Goal: Transaction & Acquisition: Purchase product/service

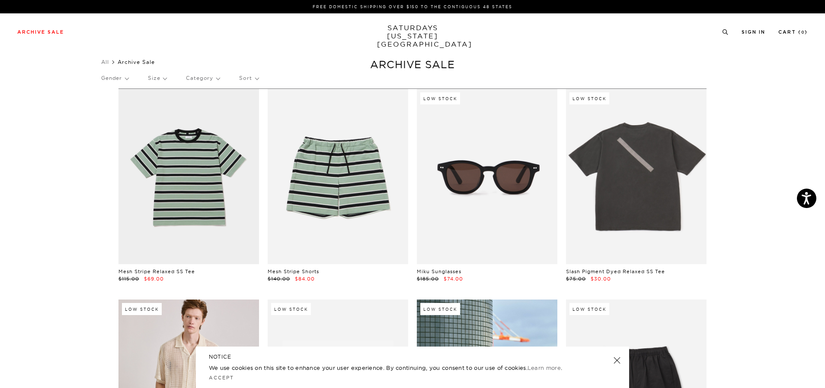
click at [123, 82] on p "Gender" at bounding box center [114, 78] width 27 height 20
click at [128, 118] on p "Unisex" at bounding box center [127, 119] width 52 height 11
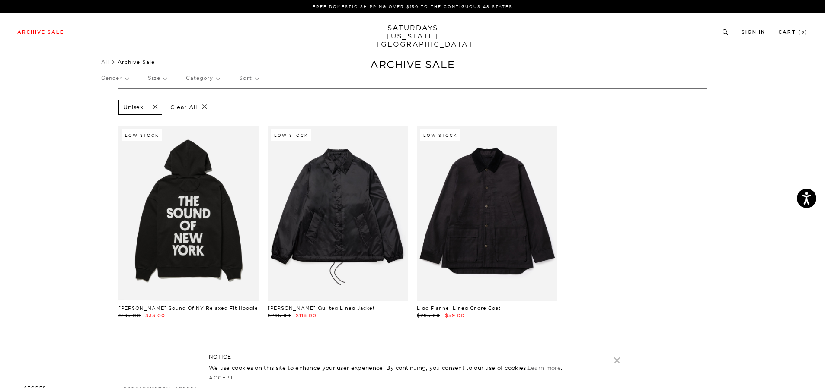
click at [156, 102] on div "Unisex" at bounding box center [140, 107] width 44 height 15
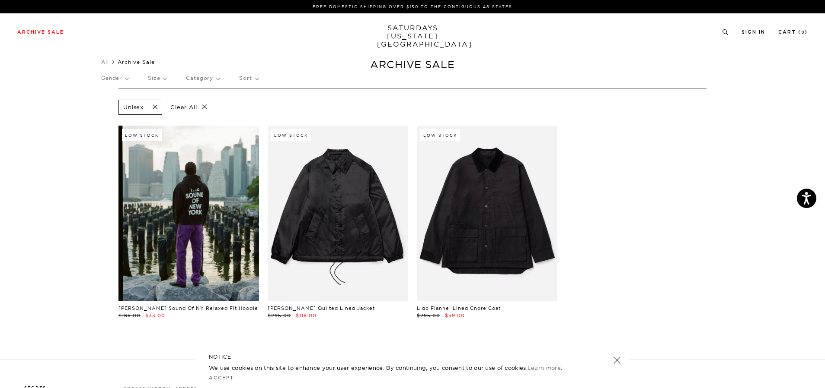
click at [156, 105] on span at bounding box center [152, 107] width 18 height 8
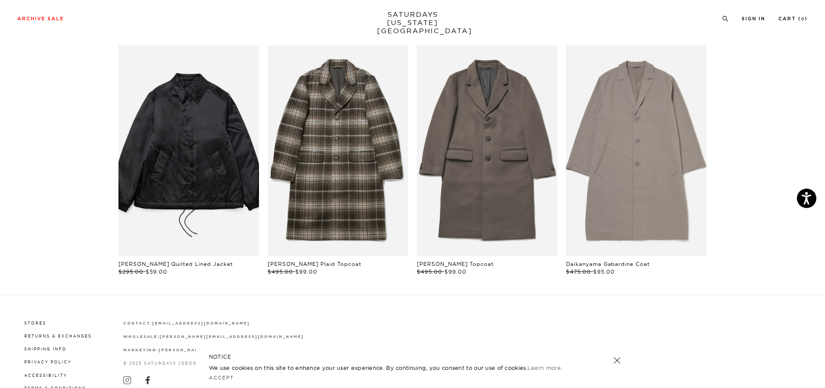
scroll to position [216, 0]
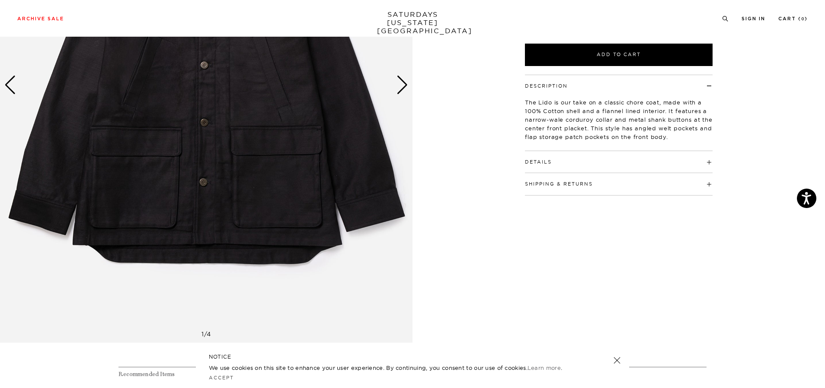
click at [406, 81] on div "Next slide" at bounding box center [402, 85] width 12 height 19
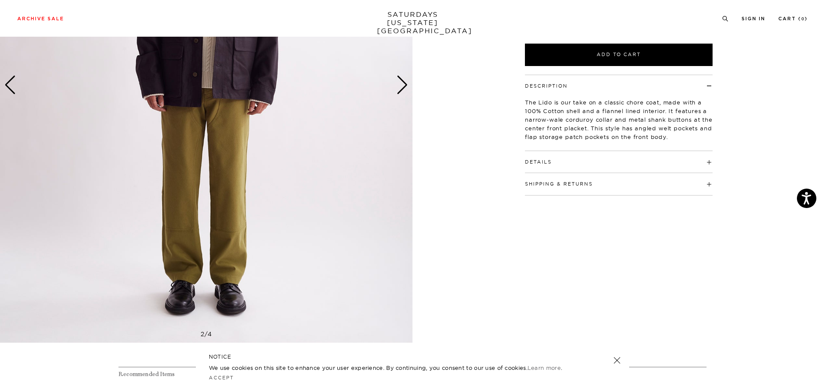
scroll to position [43, 0]
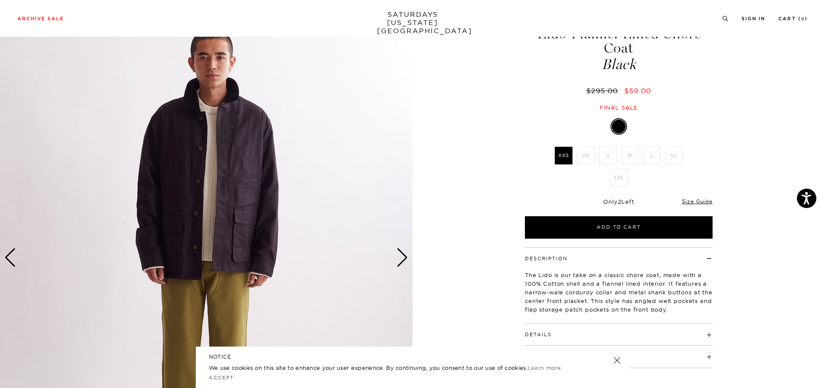
click at [397, 259] on div "Next slide" at bounding box center [402, 257] width 12 height 19
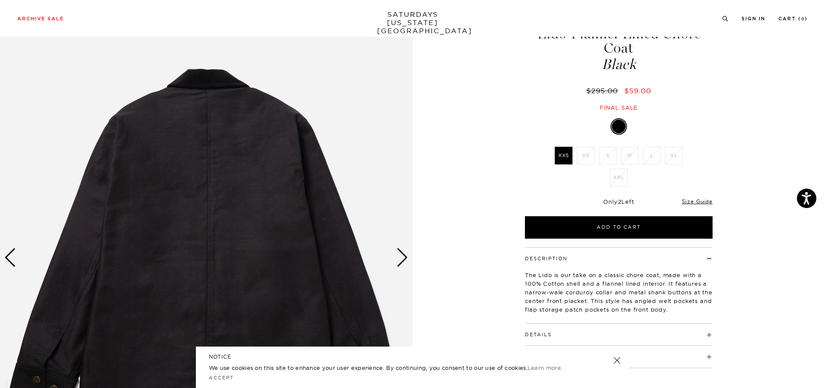
click at [397, 258] on div "Next slide" at bounding box center [402, 257] width 12 height 19
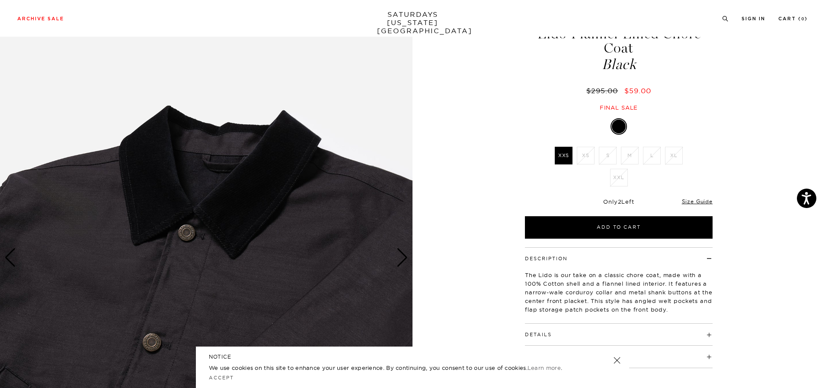
click at [397, 258] on div "Next slide" at bounding box center [402, 257] width 12 height 19
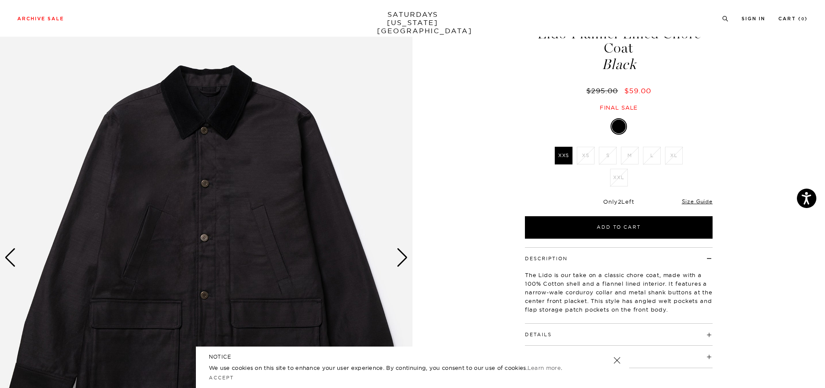
click at [397, 259] on div "Next slide" at bounding box center [402, 257] width 12 height 19
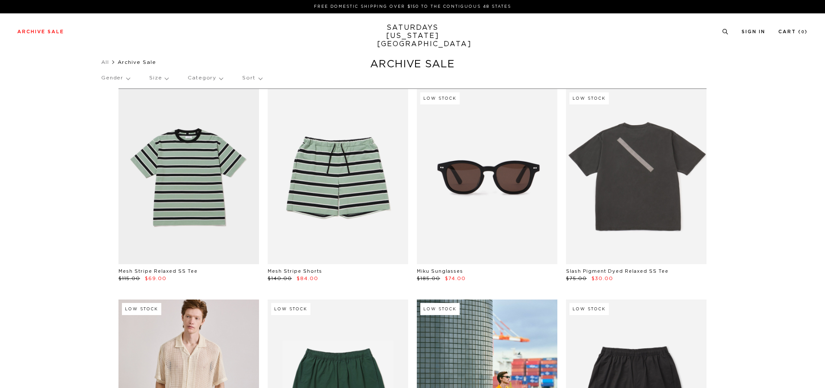
click at [117, 81] on p "Gender" at bounding box center [115, 78] width 29 height 20
click at [113, 132] on p "Women's" at bounding box center [127, 130] width 52 height 11
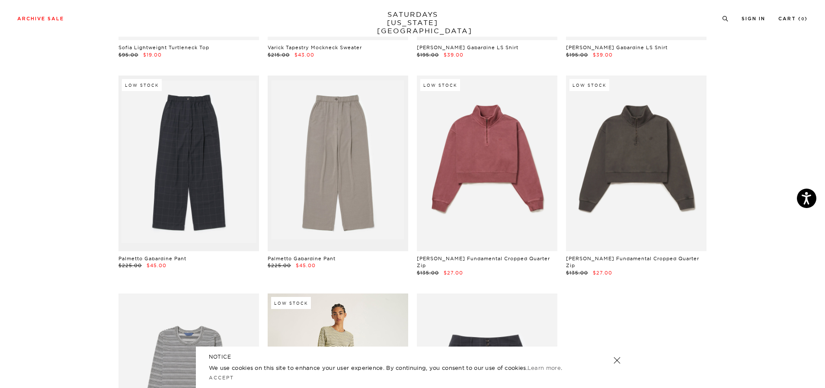
scroll to position [259, 0]
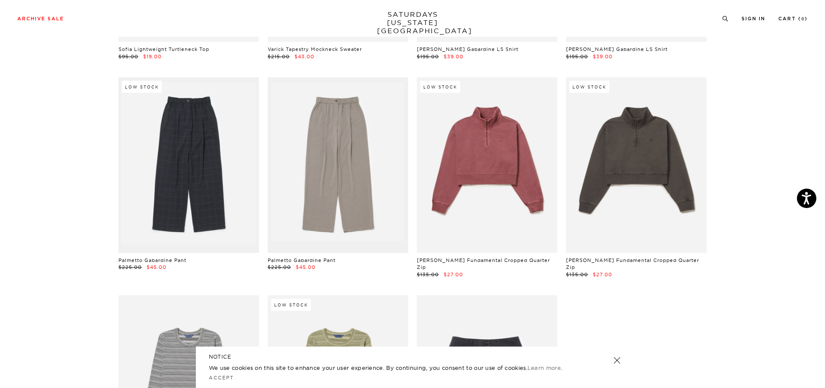
drag, startPoint x: 630, startPoint y: 178, endPoint x: 592, endPoint y: 298, distance: 125.7
click at [603, 297] on div "Sofia Lightweight Turtleneck Top $95.00 $19.00 Varick Tapestry Mockneck Sweater…" at bounding box center [412, 186] width 596 height 640
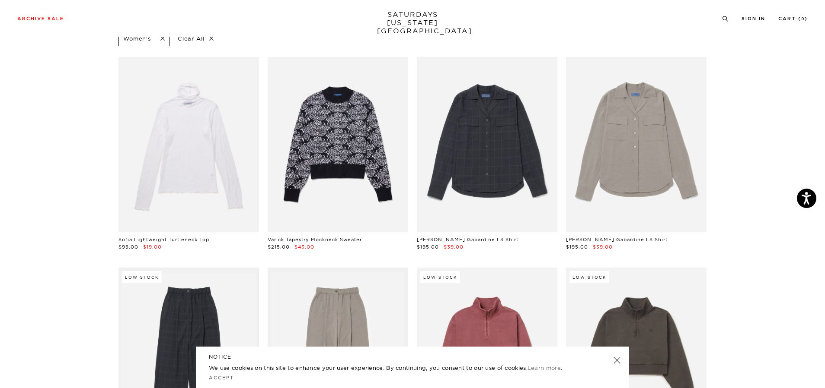
scroll to position [0, 0]
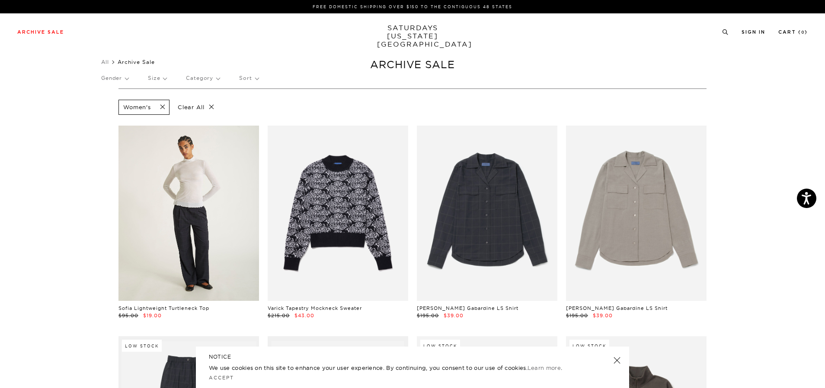
click at [164, 106] on span at bounding box center [160, 107] width 18 height 8
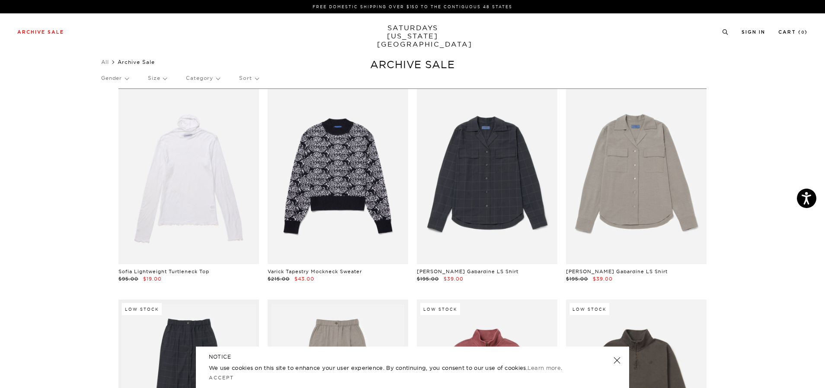
click at [131, 77] on div "Gender Size Category Sort" at bounding box center [412, 78] width 622 height 20
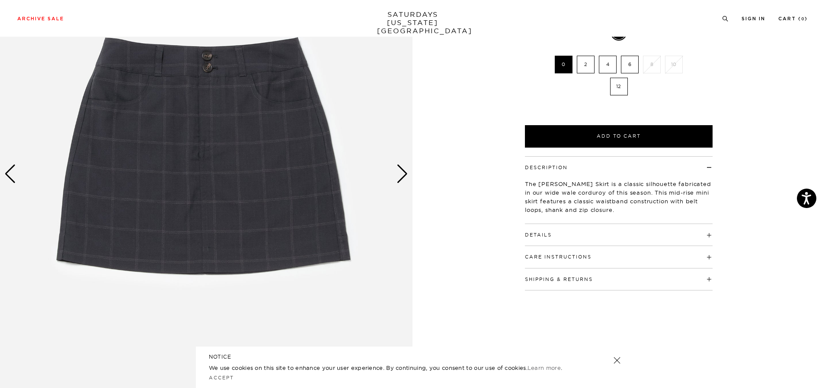
scroll to position [173, 0]
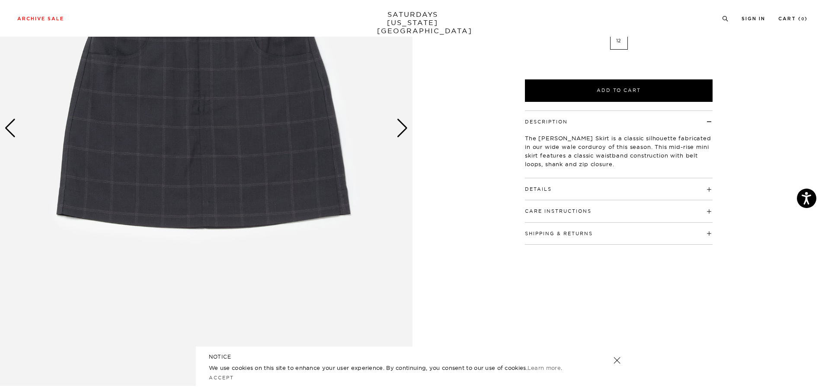
click at [405, 122] on div "Next slide" at bounding box center [402, 128] width 12 height 19
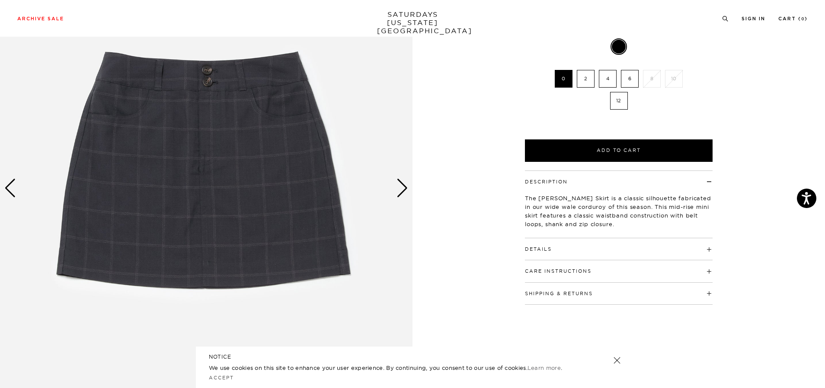
scroll to position [43, 0]
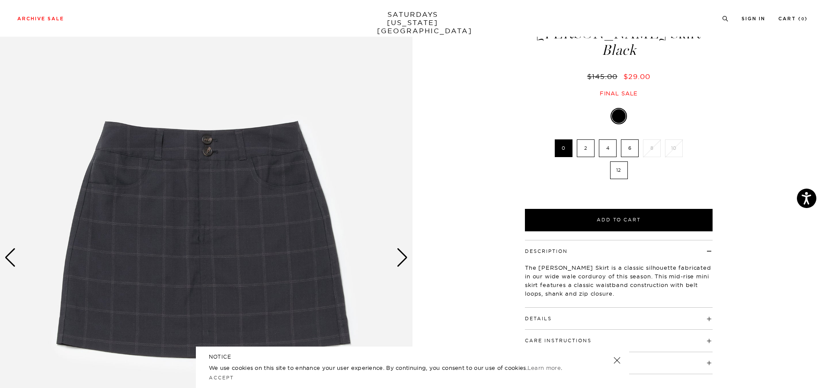
click at [403, 269] on img at bounding box center [206, 258] width 412 height 516
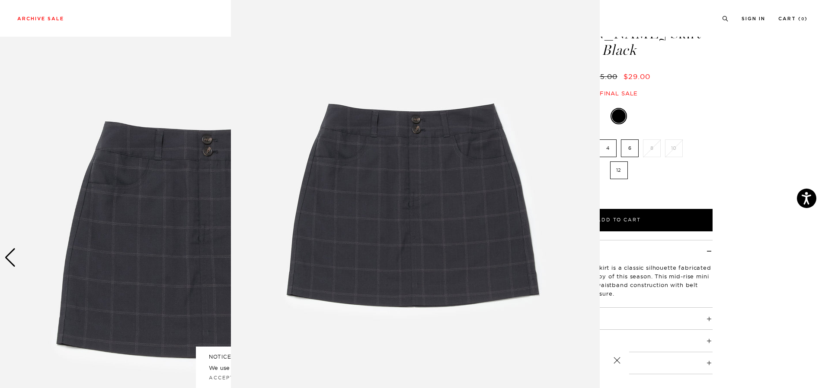
scroll to position [0, 0]
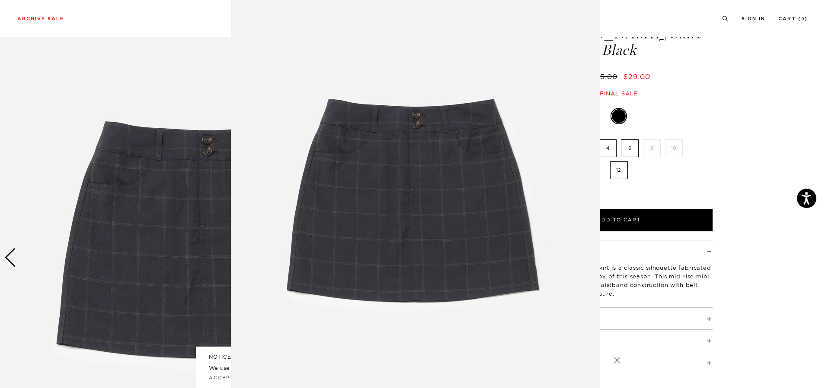
click at [398, 264] on img at bounding box center [415, 216] width 369 height 443
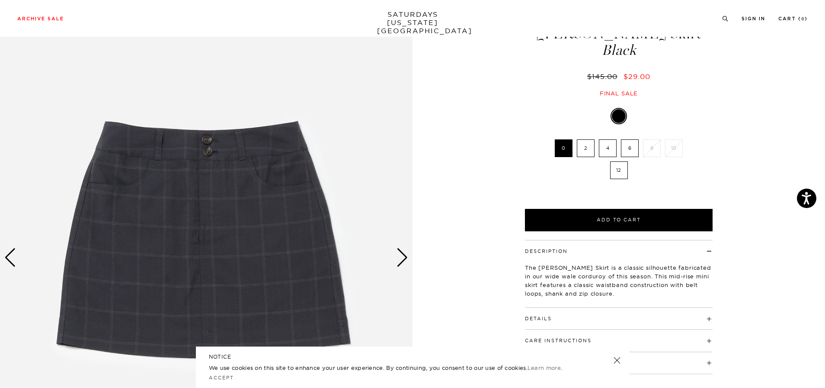
click at [398, 264] on div "Next slide" at bounding box center [402, 257] width 12 height 19
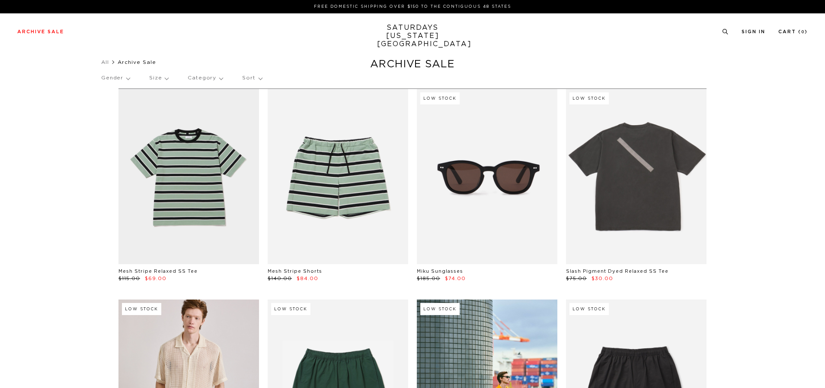
click at [130, 82] on p "Gender" at bounding box center [115, 78] width 29 height 20
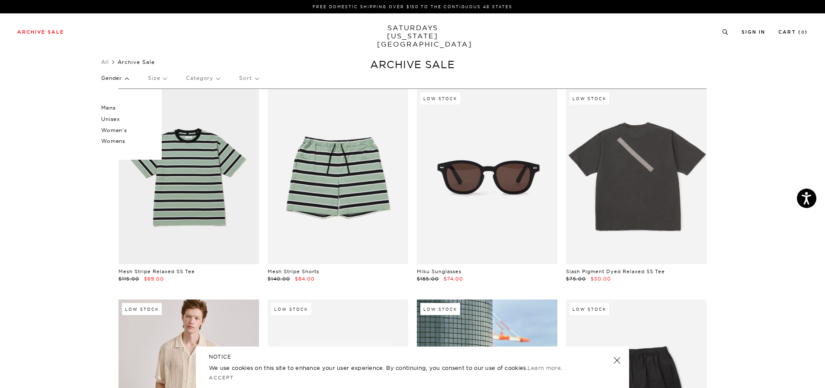
click at [248, 38] on div "Archive Sale Men's Tees Shirts Shorts Swim Knitwear Pants Sweats Women's" at bounding box center [412, 31] width 825 height 37
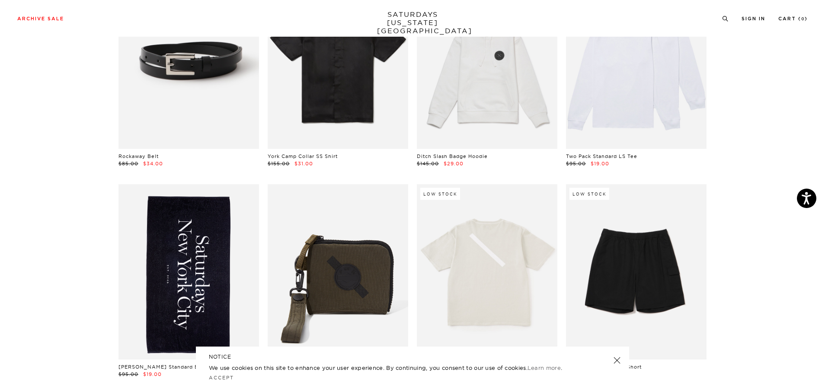
scroll to position [3544, 0]
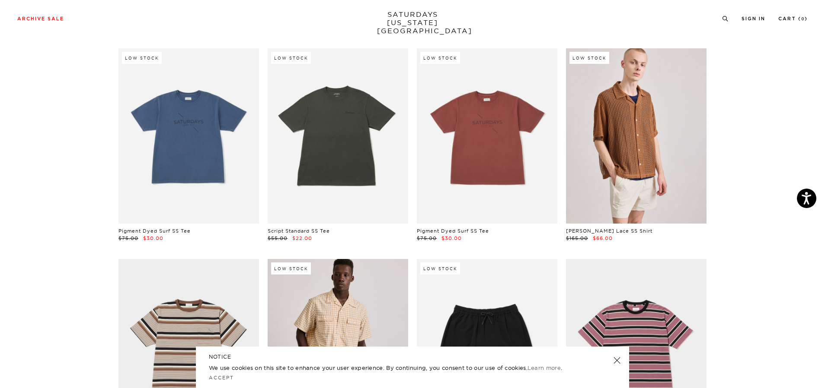
click at [619, 357] on link at bounding box center [617, 361] width 12 height 12
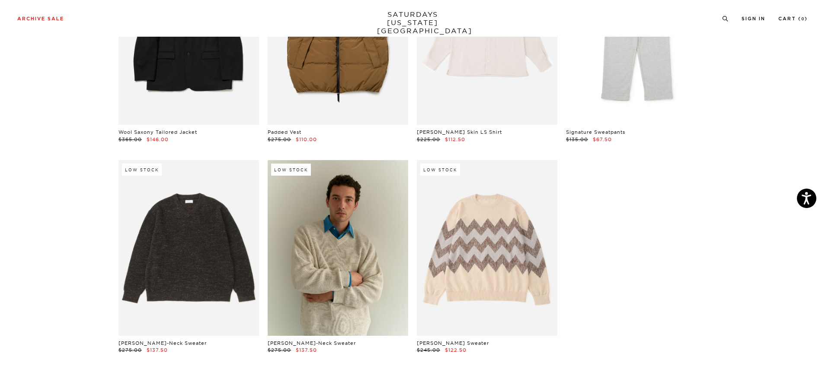
scroll to position [14131, 0]
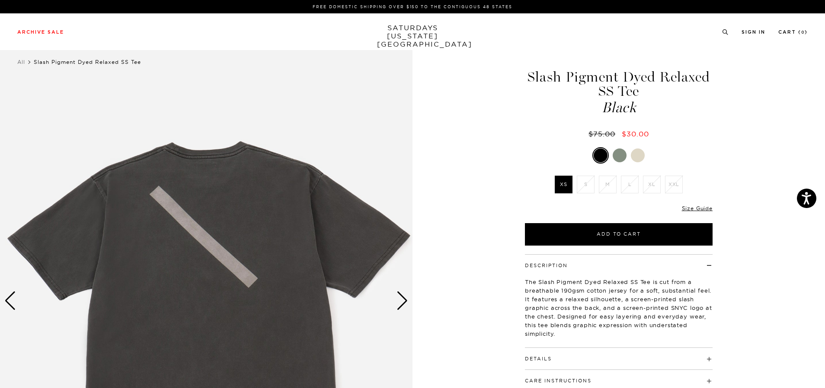
click at [617, 156] on div at bounding box center [619, 156] width 14 height 14
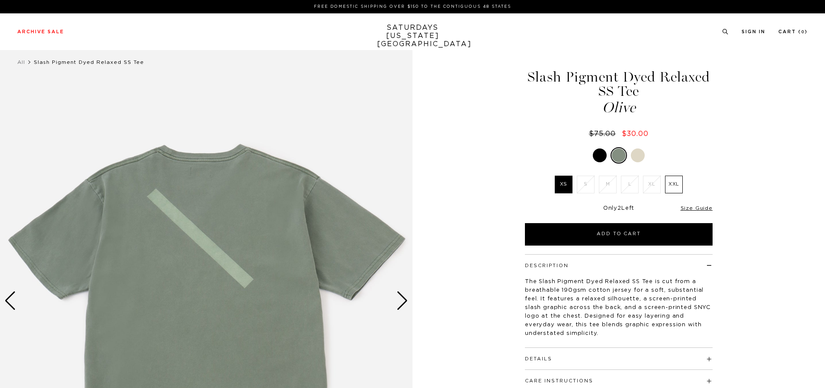
click at [628, 155] on div at bounding box center [619, 155] width 188 height 16
click at [633, 155] on div at bounding box center [637, 156] width 14 height 14
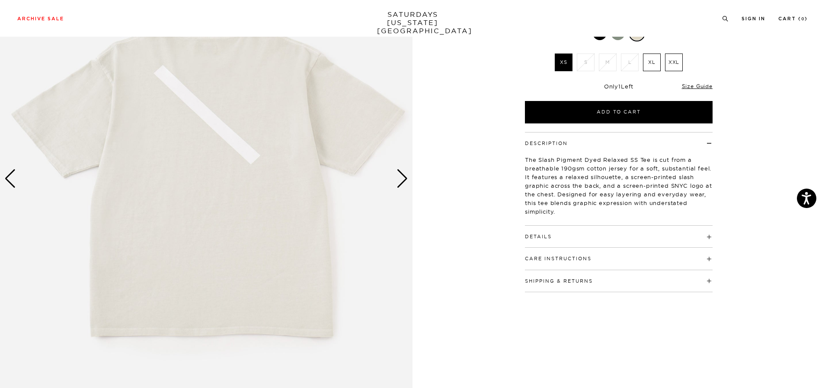
scroll to position [43, 0]
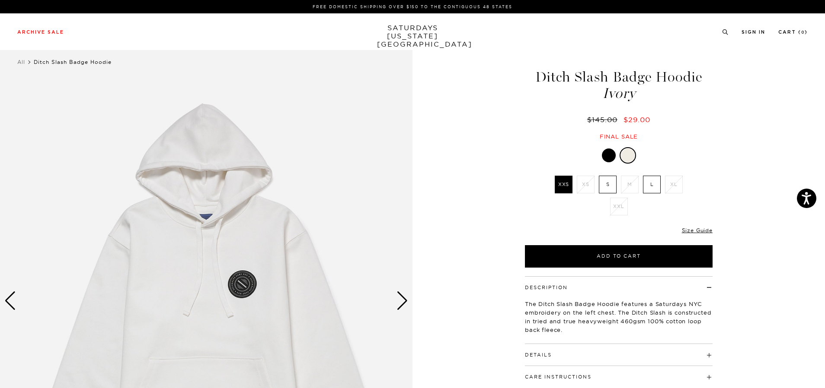
click at [236, 278] on img at bounding box center [206, 302] width 412 height 516
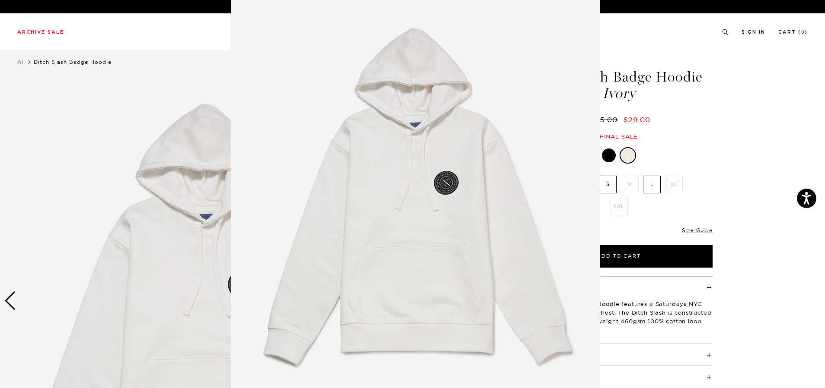
scroll to position [23, 0]
click at [443, 176] on img at bounding box center [415, 198] width 369 height 443
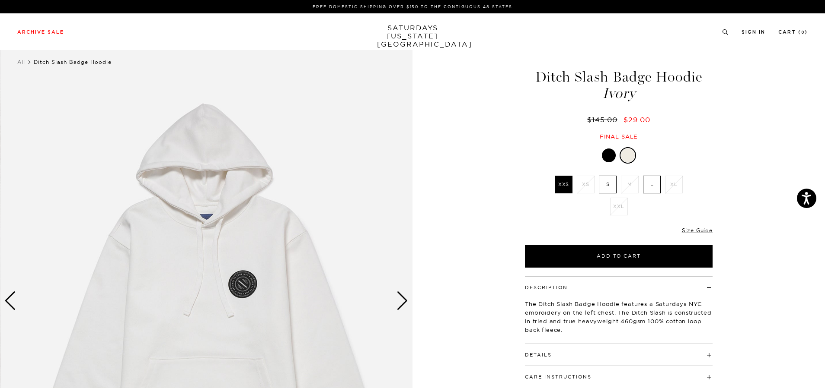
click at [260, 283] on img at bounding box center [206, 302] width 412 height 516
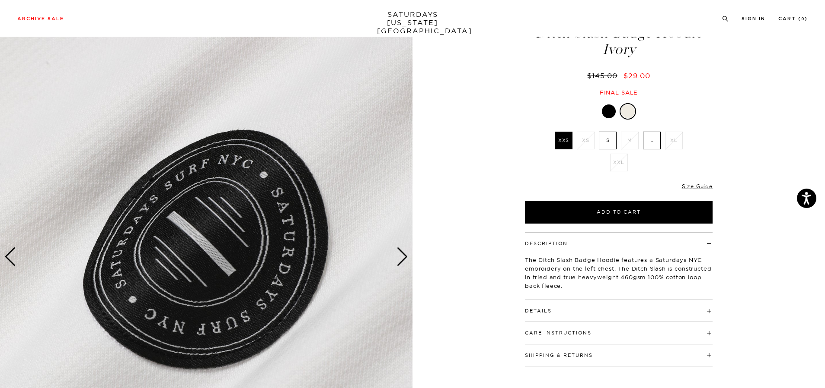
scroll to position [43, 0]
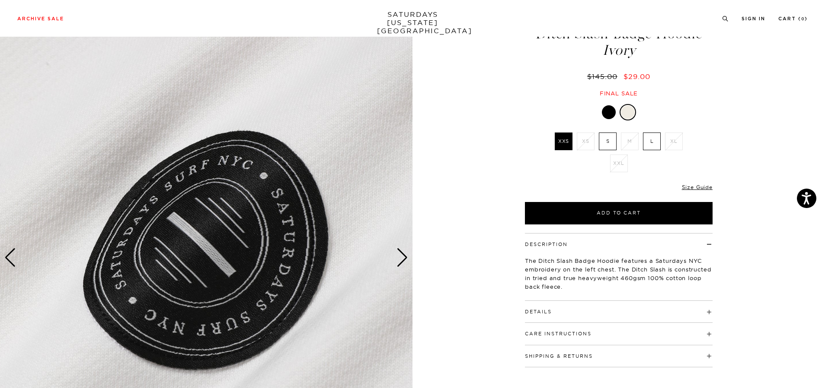
click at [605, 115] on div at bounding box center [609, 112] width 14 height 14
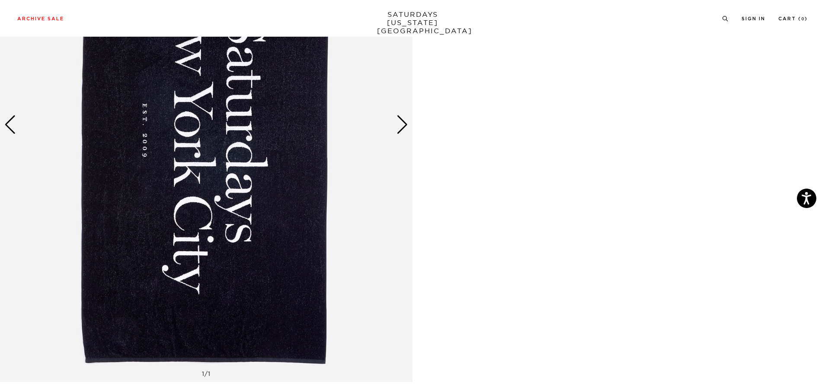
scroll to position [691, 0]
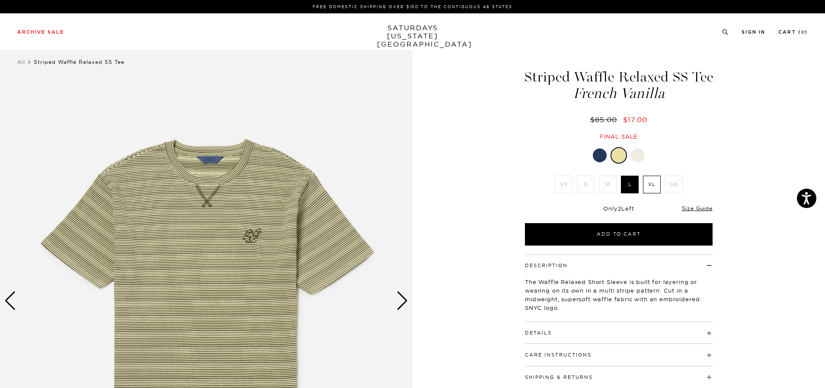
click at [255, 247] on img at bounding box center [206, 302] width 412 height 516
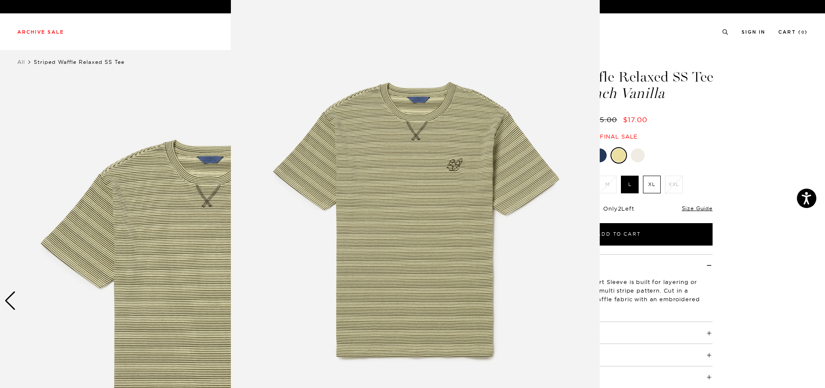
scroll to position [25, 0]
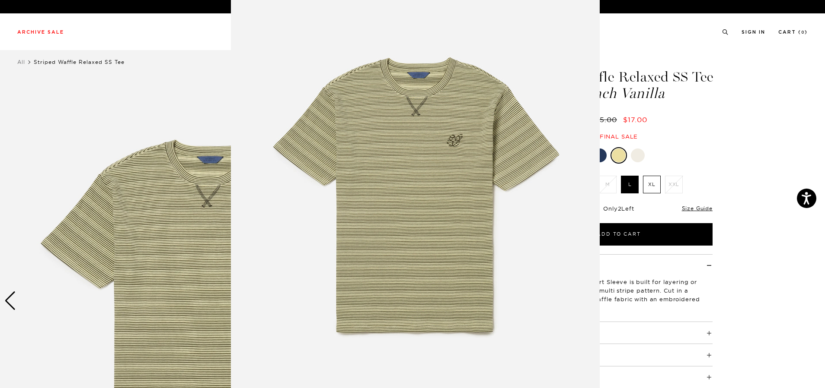
click at [255, 247] on img at bounding box center [415, 196] width 369 height 443
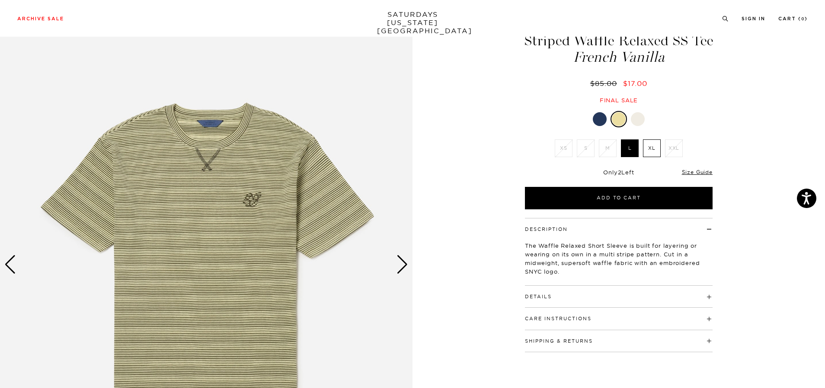
scroll to position [0, 0]
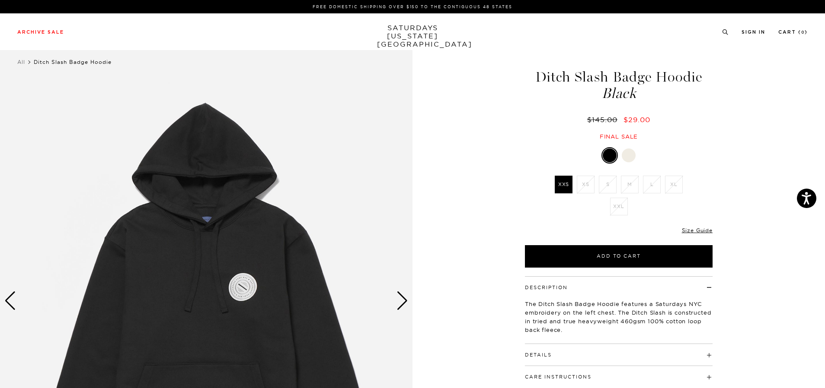
click at [400, 304] on div "Next slide" at bounding box center [402, 301] width 12 height 19
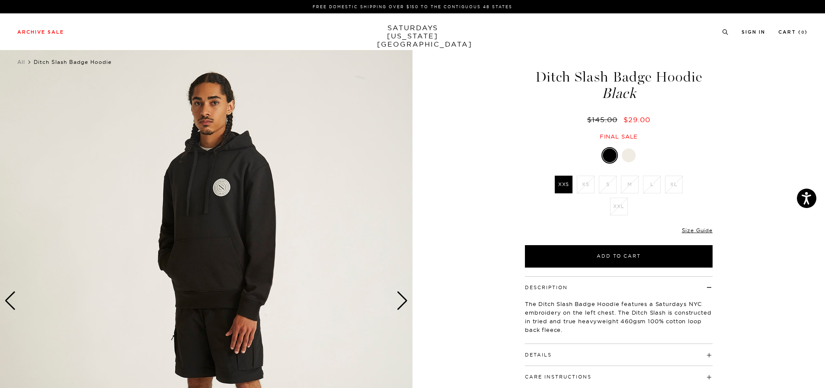
click at [400, 305] on div "Next slide" at bounding box center [402, 301] width 12 height 19
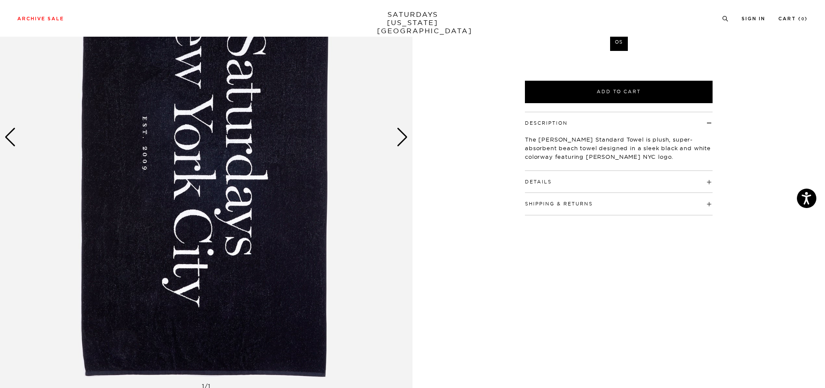
scroll to position [41, 0]
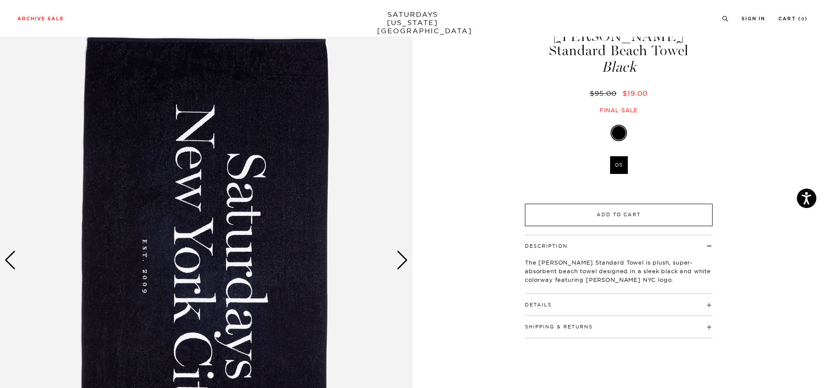
click at [609, 207] on button "Add to Cart" at bounding box center [619, 215] width 188 height 22
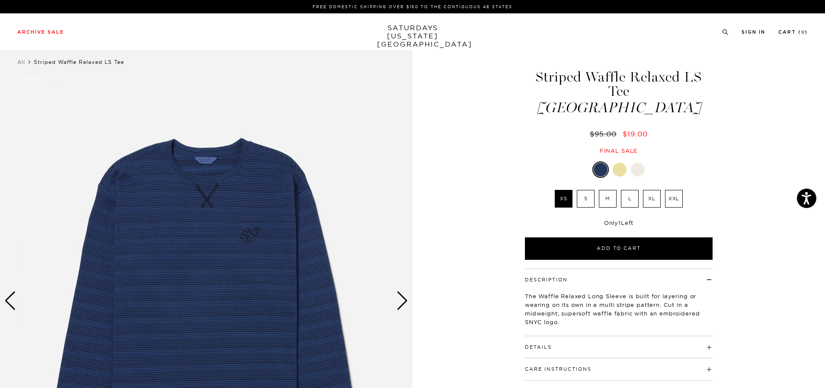
click at [619, 163] on div at bounding box center [619, 170] width 14 height 14
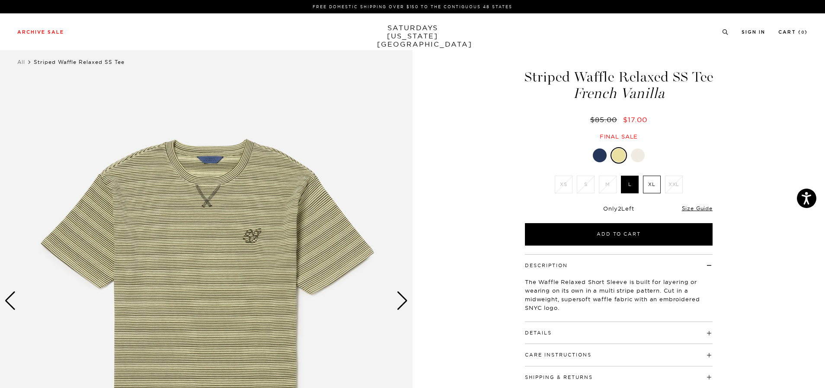
click at [637, 155] on div at bounding box center [637, 156] width 14 height 14
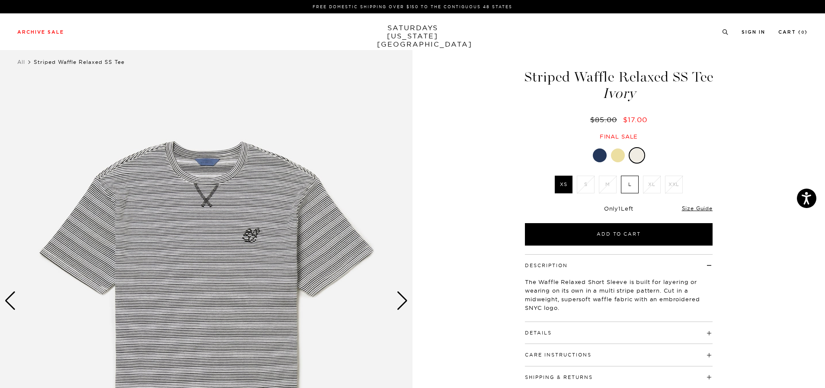
click at [601, 158] on div at bounding box center [599, 156] width 14 height 14
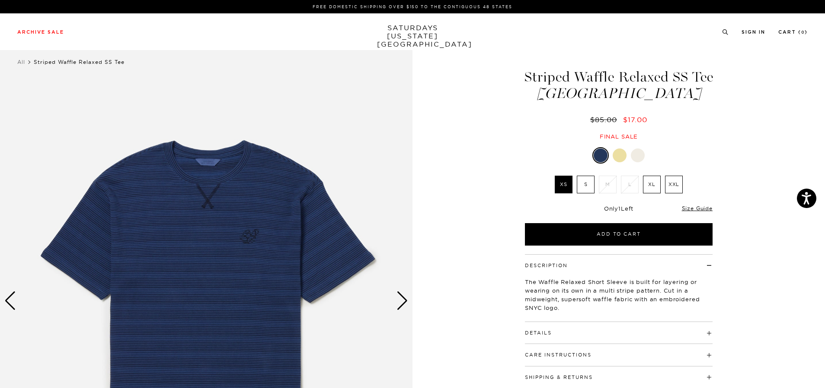
click at [622, 156] on div at bounding box center [619, 156] width 14 height 14
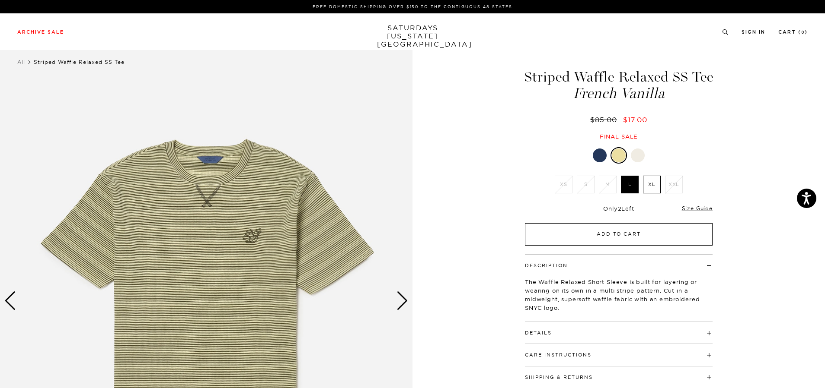
click at [619, 240] on button "Add to Cart" at bounding box center [619, 234] width 188 height 22
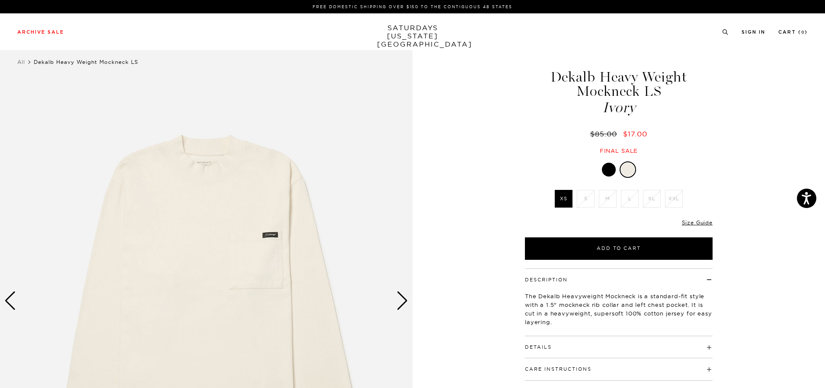
click at [612, 169] on div at bounding box center [609, 170] width 14 height 14
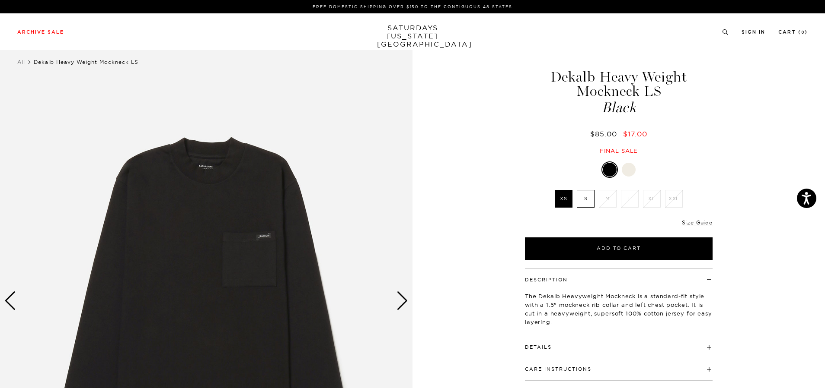
click at [276, 191] on img at bounding box center [206, 302] width 412 height 516
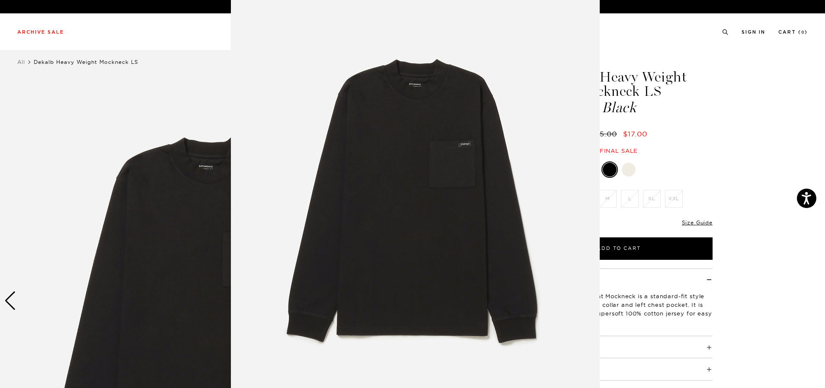
scroll to position [20, 0]
click at [722, 153] on figure at bounding box center [412, 194] width 825 height 388
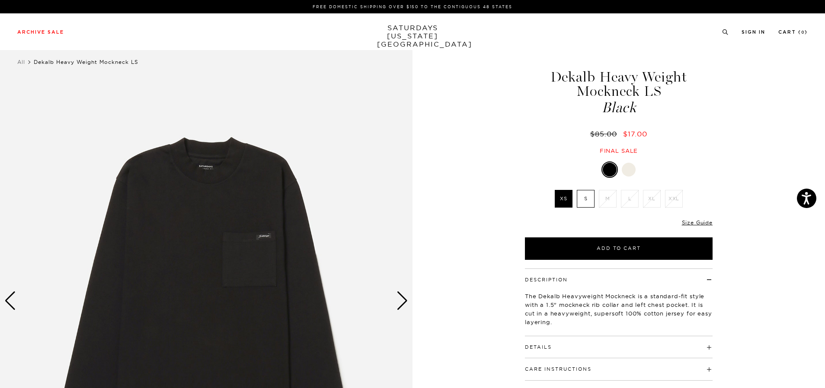
click at [395, 305] on img at bounding box center [206, 302] width 412 height 516
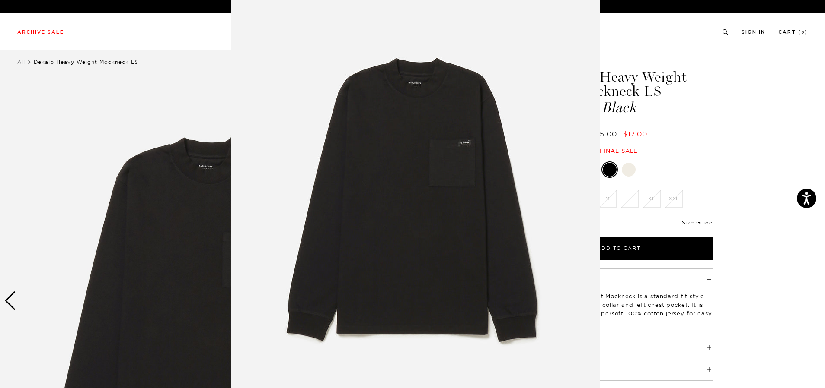
scroll to position [22, 0]
click at [770, 169] on figure at bounding box center [412, 194] width 825 height 388
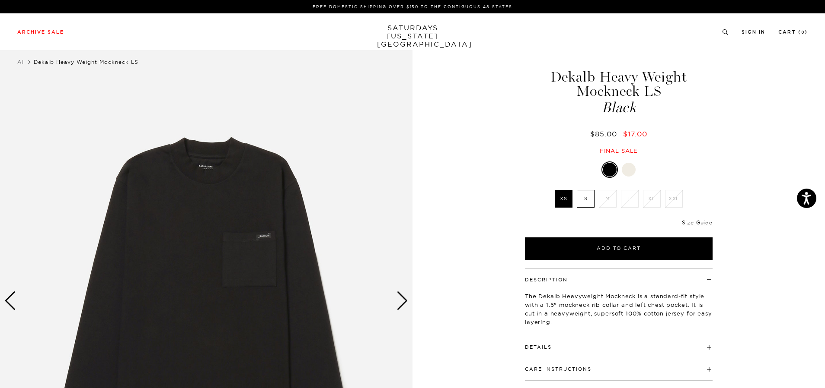
click at [405, 299] on div "Next slide" at bounding box center [402, 301] width 12 height 19
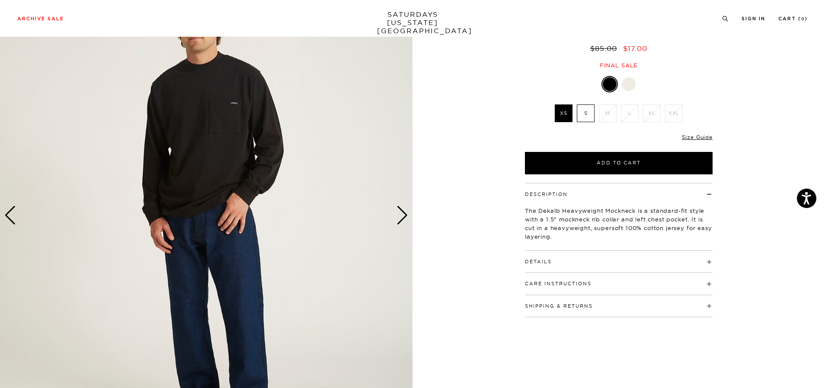
scroll to position [173, 0]
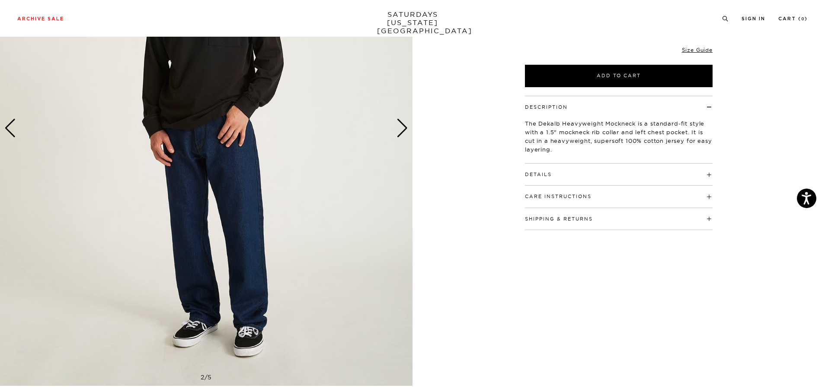
click at [636, 176] on h4 "Details" at bounding box center [619, 171] width 188 height 14
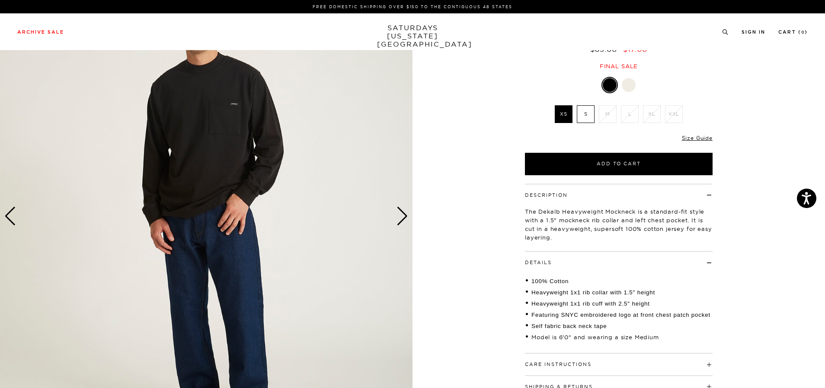
scroll to position [0, 0]
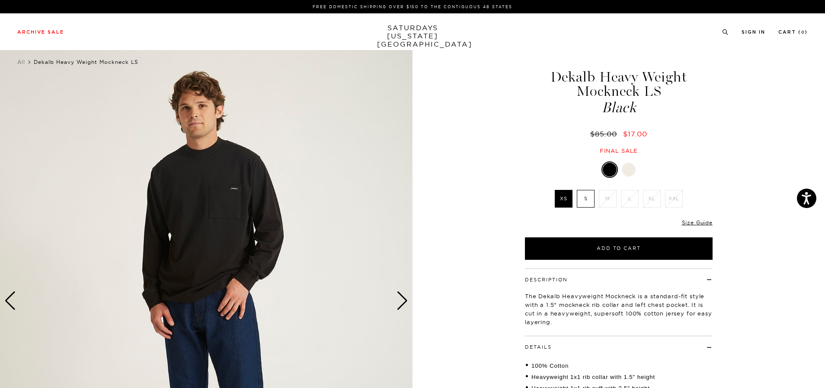
click at [397, 309] on div "Next slide" at bounding box center [402, 301] width 12 height 19
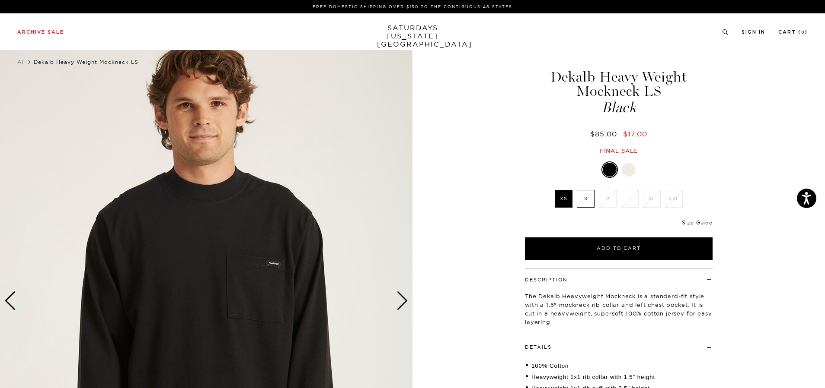
click at [397, 309] on div "Next slide" at bounding box center [402, 301] width 12 height 19
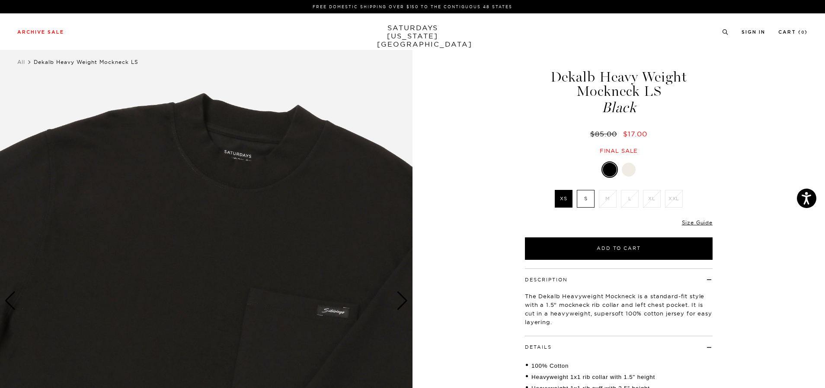
click at [578, 197] on label "S" at bounding box center [585, 199] width 18 height 18
click at [0, 0] on input "S" at bounding box center [0, 0] width 0 height 0
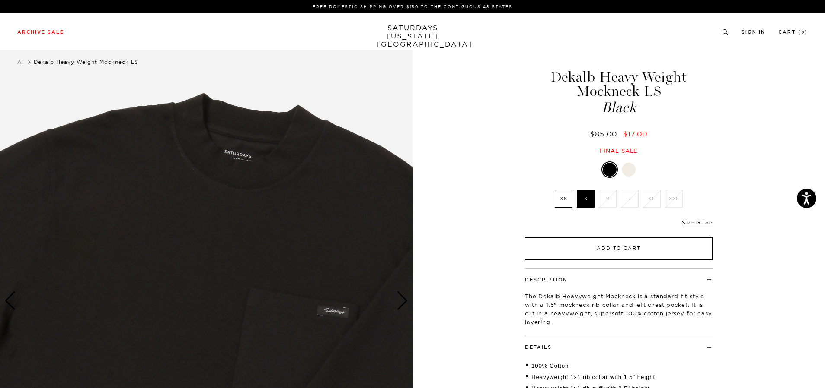
click at [568, 252] on button "Add to Cart" at bounding box center [619, 249] width 188 height 22
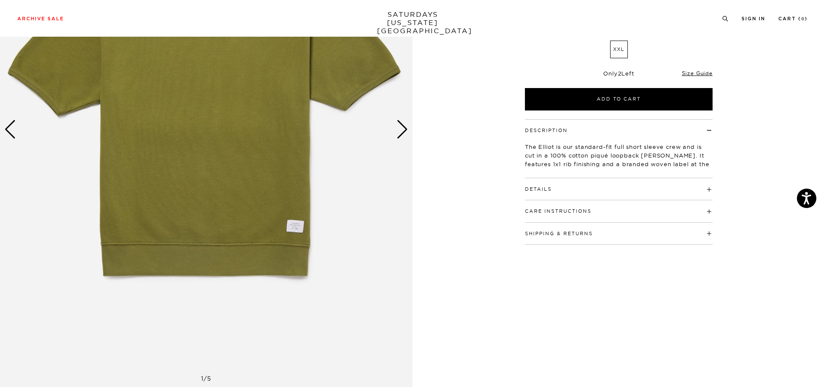
scroll to position [173, 0]
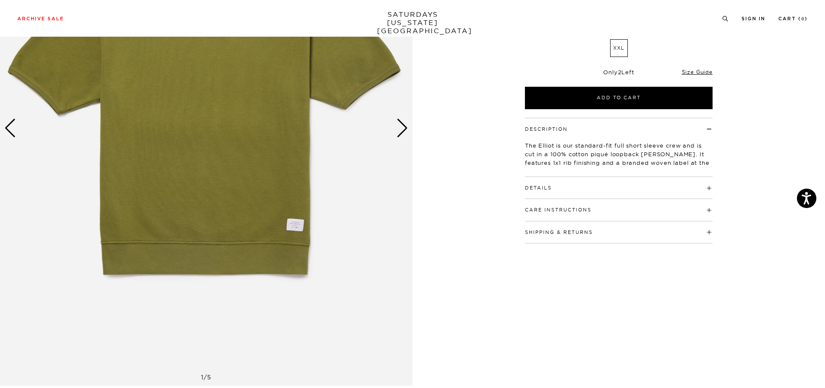
click at [404, 130] on div "Next slide" at bounding box center [402, 128] width 12 height 19
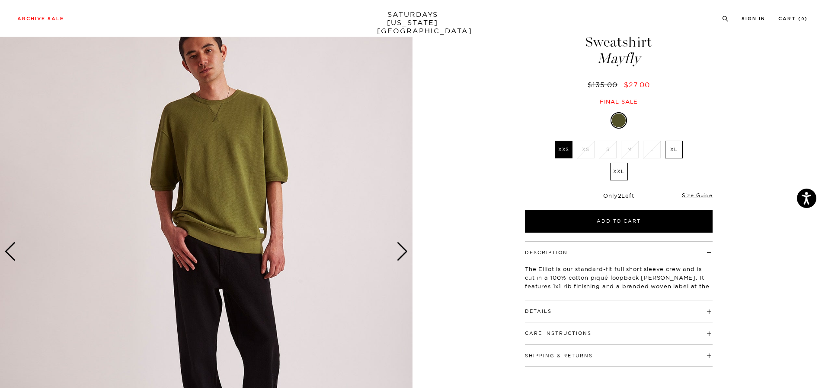
scroll to position [0, 0]
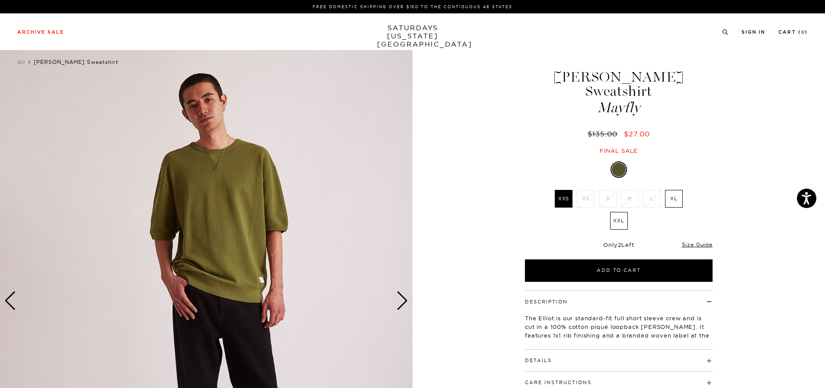
click at [400, 293] on div "Next slide" at bounding box center [402, 301] width 12 height 19
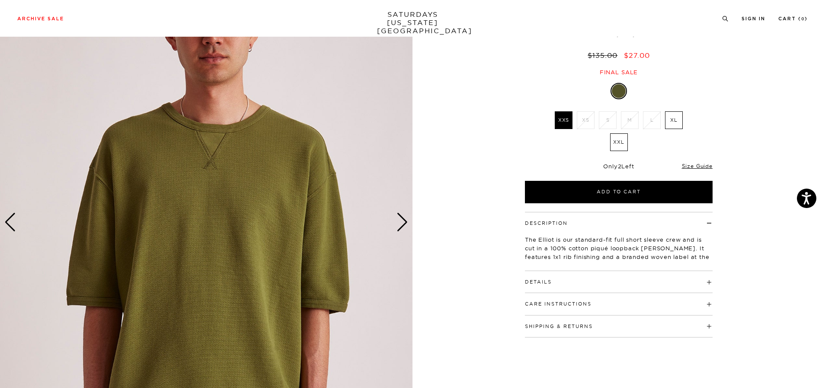
scroll to position [86, 0]
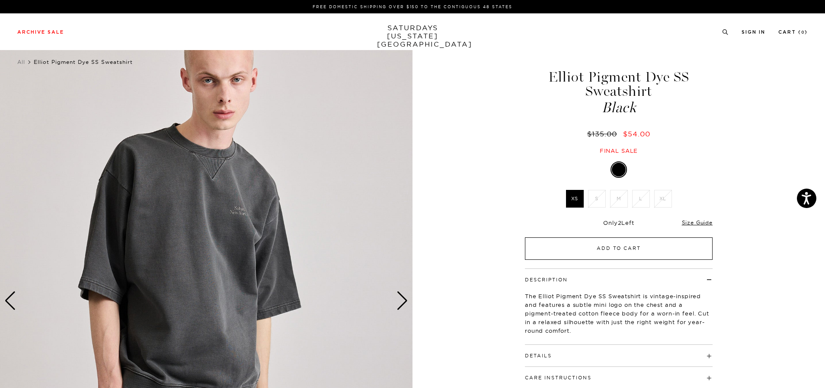
click at [583, 251] on button "Add to Cart" at bounding box center [619, 249] width 188 height 22
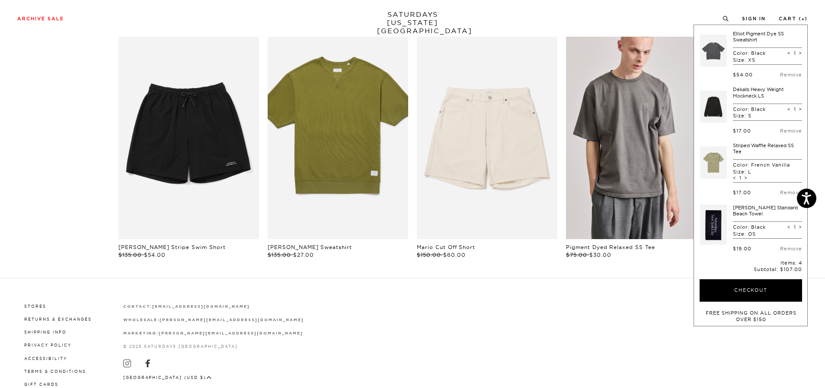
scroll to position [558, 0]
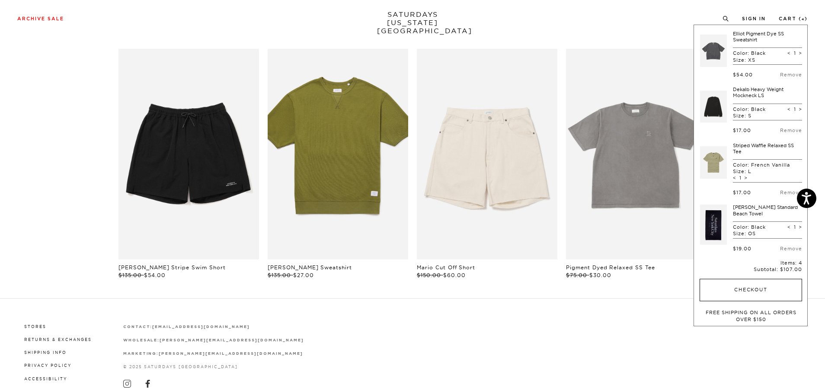
click at [712, 285] on button "Checkout" at bounding box center [750, 290] width 102 height 22
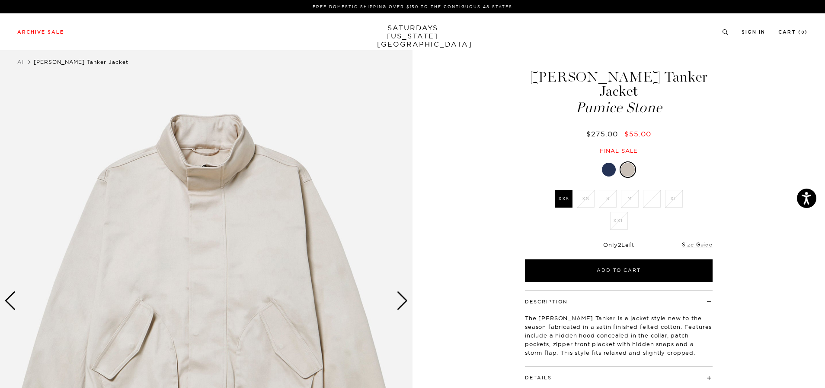
click at [404, 303] on div "Next slide" at bounding box center [402, 301] width 12 height 19
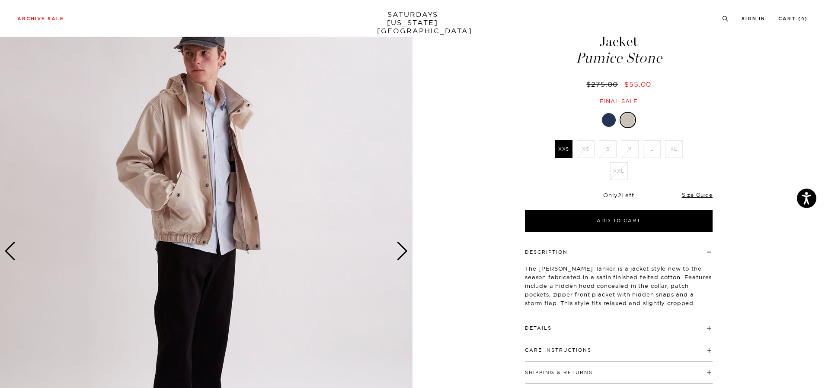
scroll to position [173, 0]
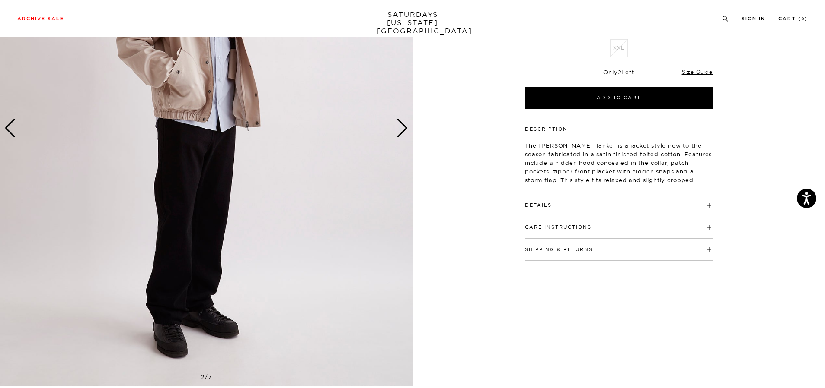
click at [585, 194] on h4 "Details" at bounding box center [619, 201] width 188 height 14
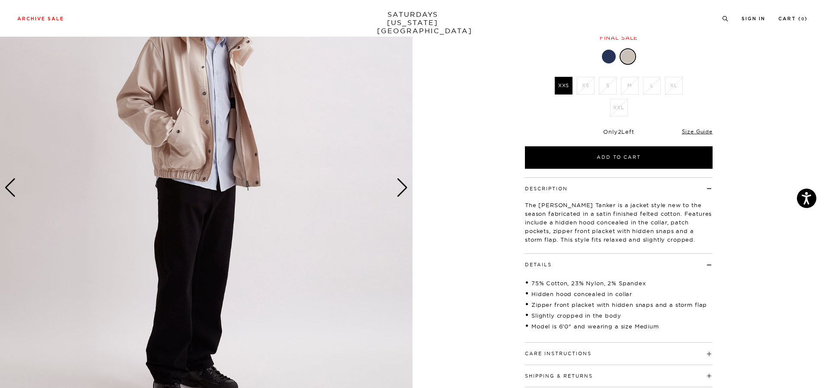
scroll to position [43, 0]
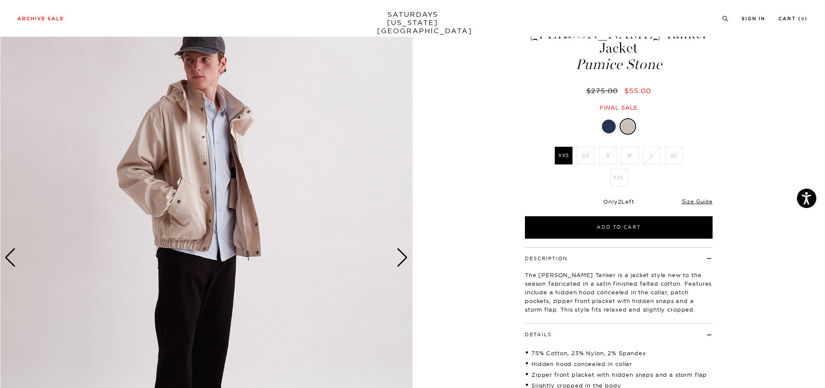
click at [400, 260] on div "Next slide" at bounding box center [402, 257] width 12 height 19
click at [396, 258] on div "Next slide" at bounding box center [402, 257] width 12 height 19
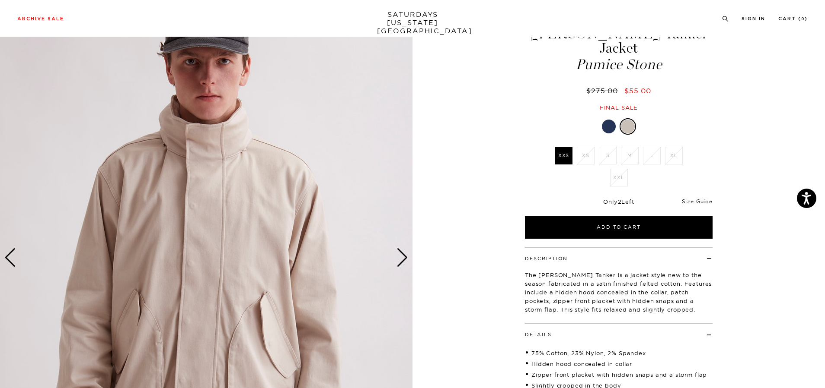
click at [607, 120] on div at bounding box center [609, 127] width 14 height 14
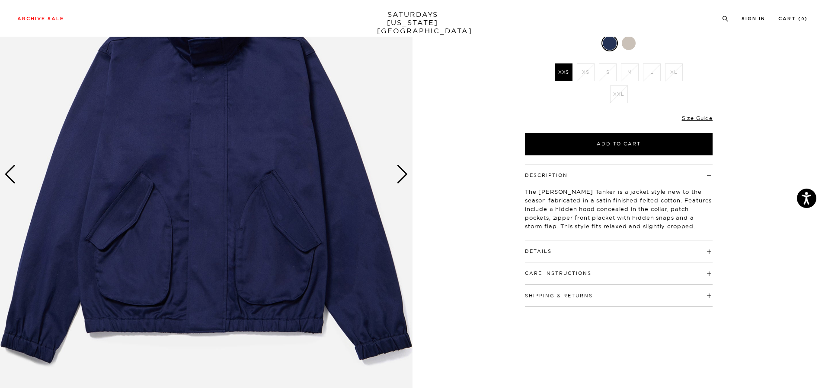
scroll to position [130, 0]
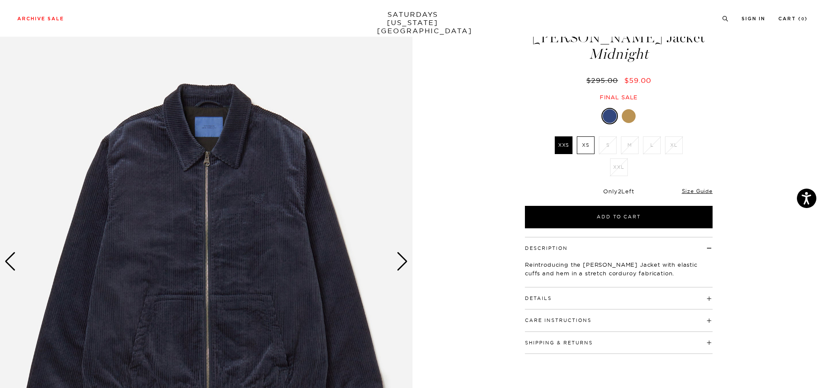
scroll to position [86, 0]
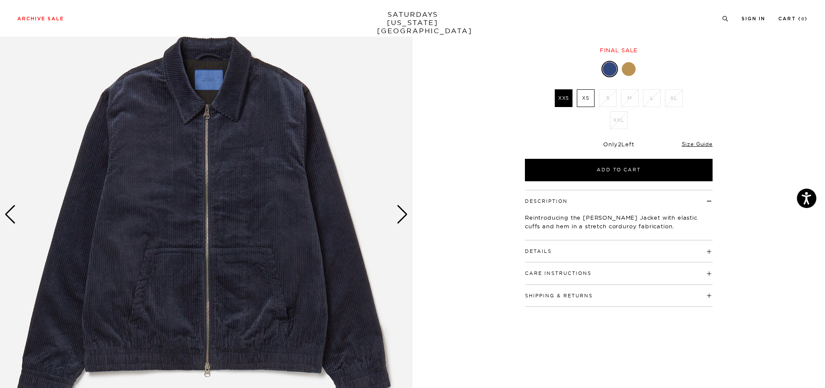
click at [535, 257] on div "Details 79% Cotton / 20% Modal / 1% Spandex Front body welt pockets Standard fr…" at bounding box center [619, 252] width 188 height 22
click at [529, 245] on h4 "Details" at bounding box center [619, 248] width 188 height 14
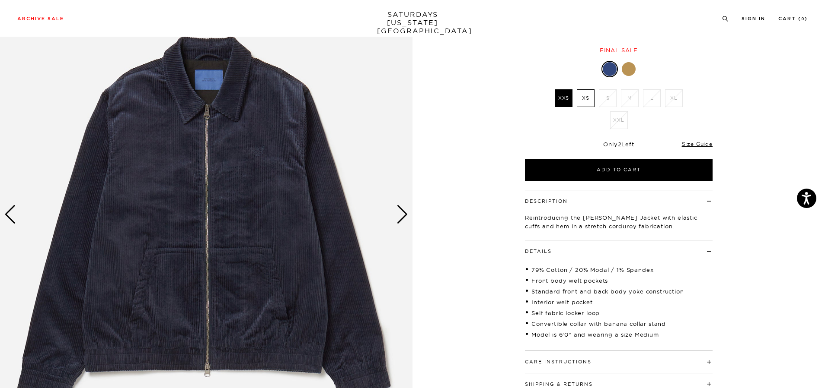
click at [388, 210] on img at bounding box center [206, 215] width 412 height 516
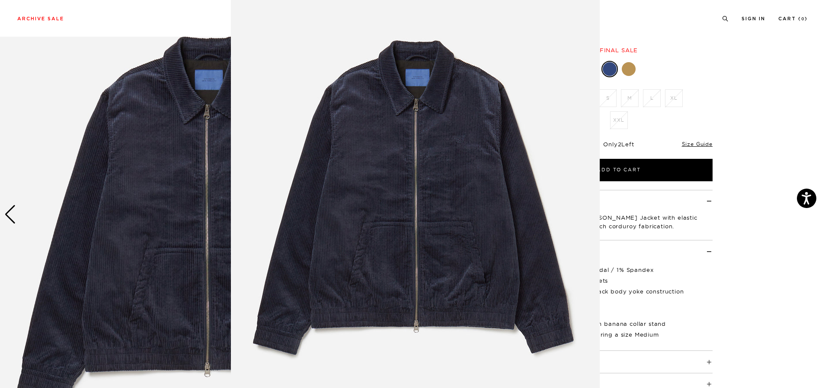
scroll to position [0, 0]
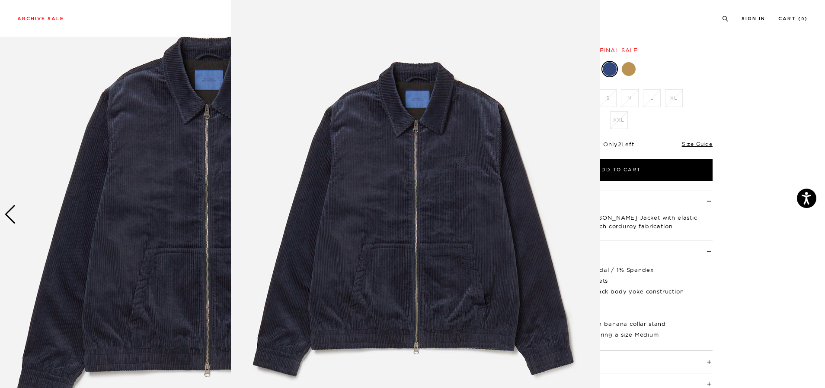
click at [760, 181] on figure at bounding box center [412, 194] width 825 height 388
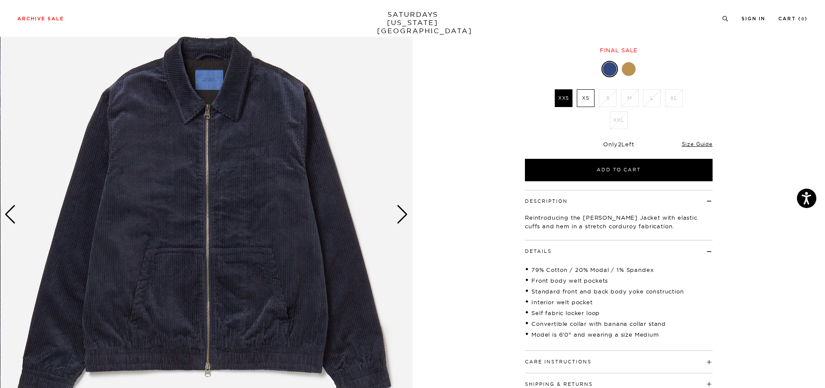
click at [399, 216] on div "Next slide" at bounding box center [402, 214] width 12 height 19
click at [406, 216] on div "Next slide" at bounding box center [402, 214] width 12 height 19
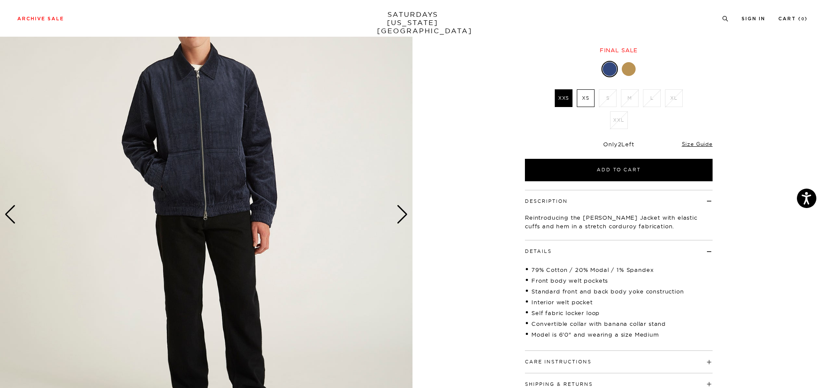
click at [399, 212] on div "Next slide" at bounding box center [402, 214] width 12 height 19
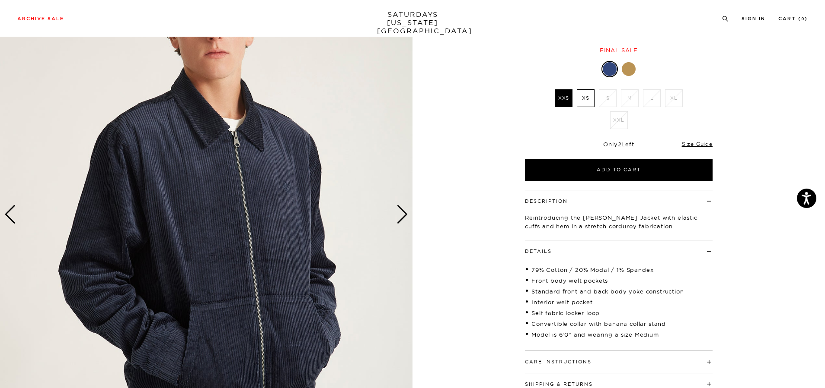
click at [632, 64] on div at bounding box center [628, 69] width 14 height 14
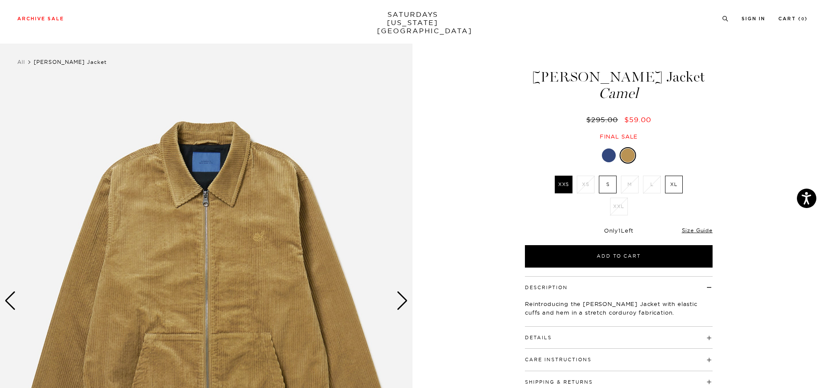
scroll to position [43, 0]
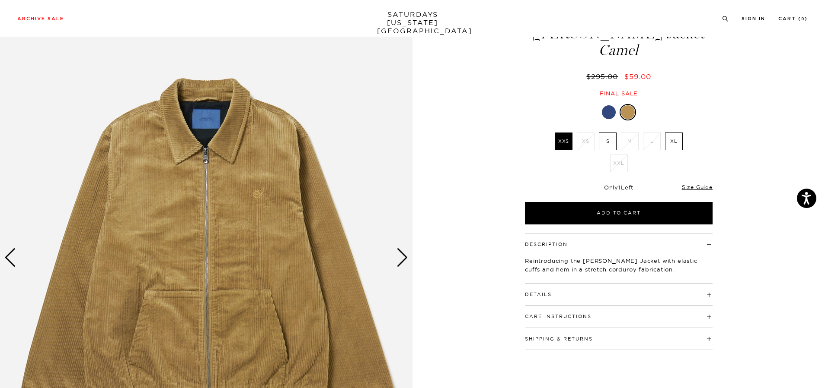
click at [410, 252] on img at bounding box center [206, 258] width 412 height 516
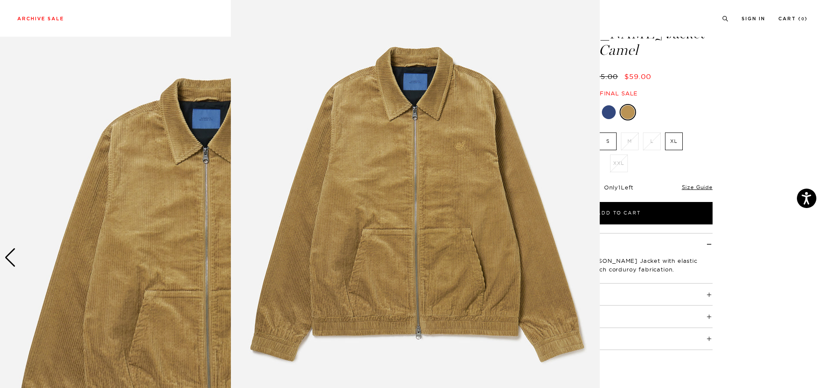
scroll to position [0, 0]
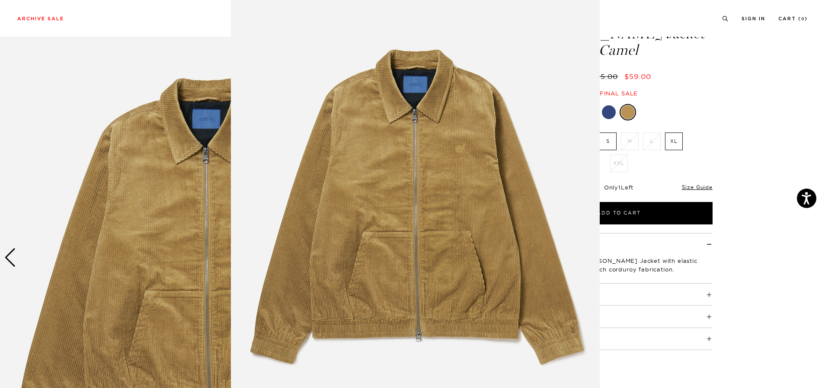
click at [742, 146] on figure at bounding box center [412, 194] width 825 height 388
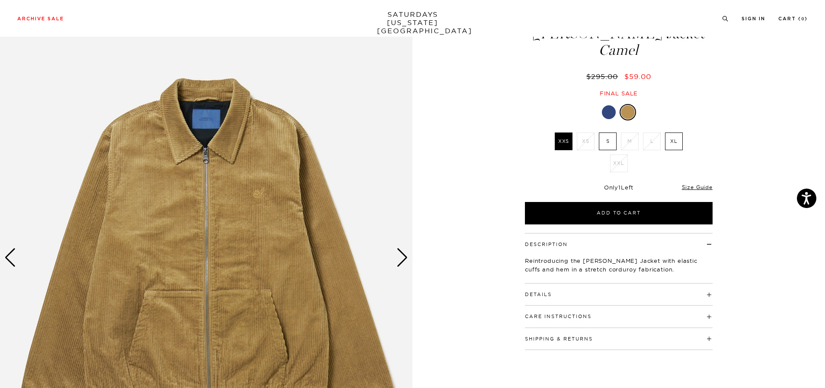
click at [404, 251] on div "Next slide" at bounding box center [402, 257] width 12 height 19
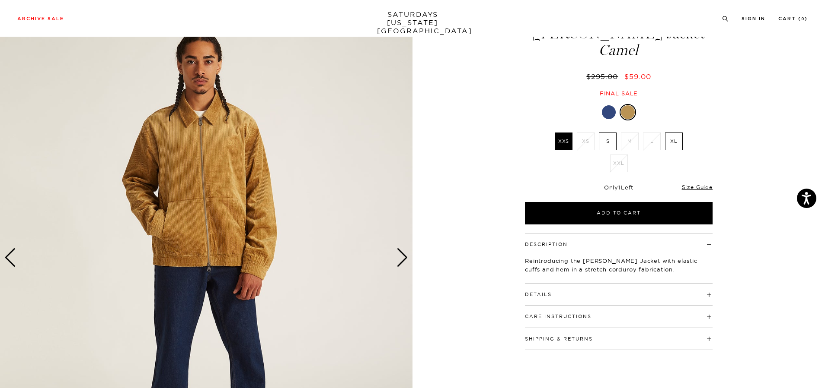
click at [404, 251] on div "Next slide" at bounding box center [402, 257] width 12 height 19
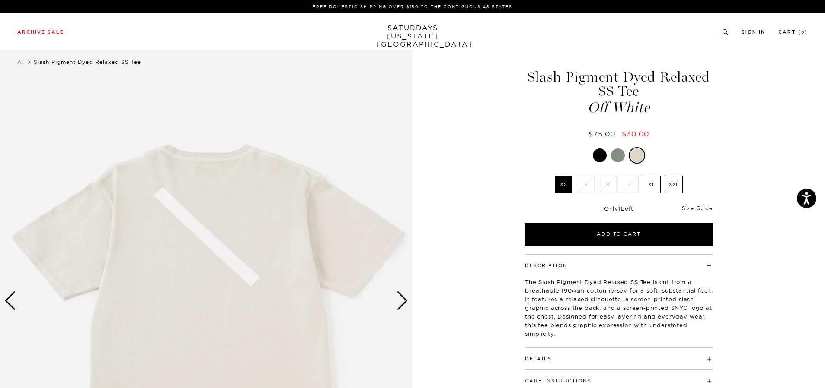
click at [408, 296] on img at bounding box center [206, 302] width 412 height 516
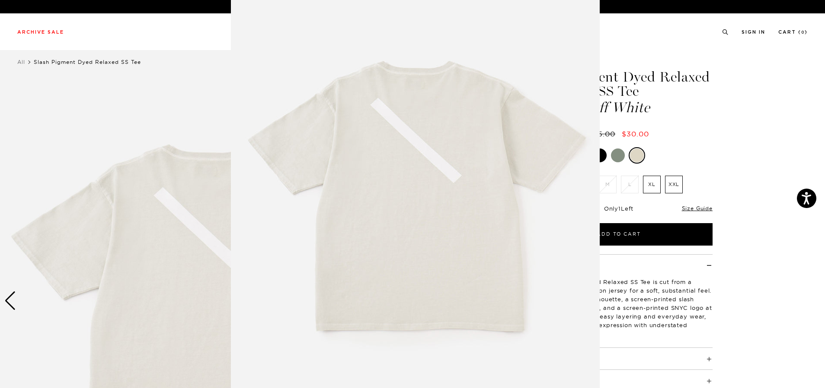
scroll to position [23, 0]
click at [784, 167] on figure at bounding box center [412, 194] width 825 height 388
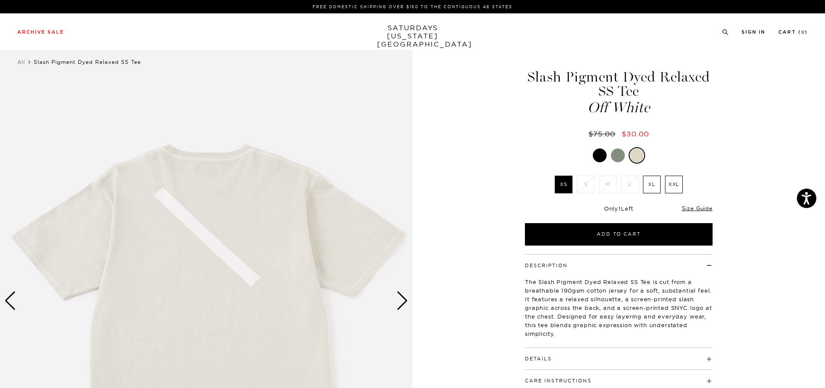
click at [402, 302] on div "Next slide" at bounding box center [402, 301] width 12 height 19
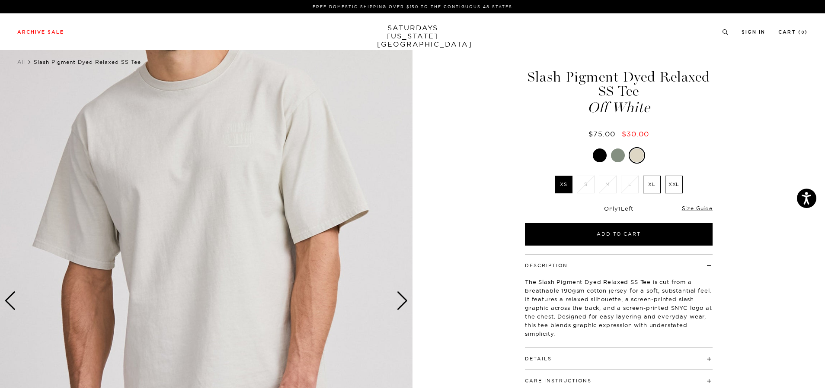
click at [402, 302] on div "Next slide" at bounding box center [402, 301] width 12 height 19
click at [614, 154] on div at bounding box center [618, 156] width 14 height 14
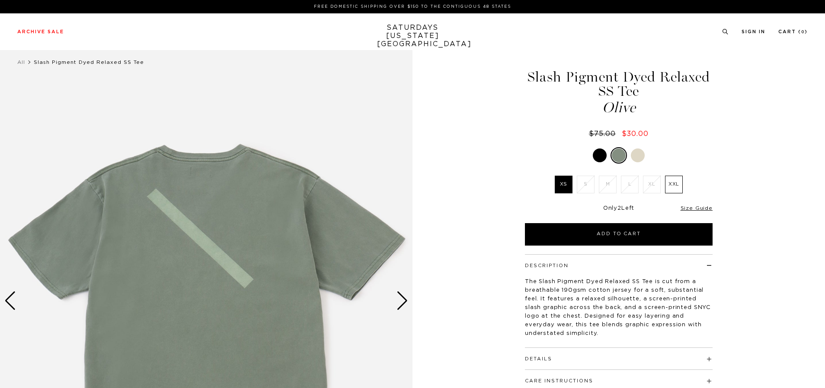
click at [594, 153] on div at bounding box center [599, 156] width 14 height 14
